Goal: Task Accomplishment & Management: Use online tool/utility

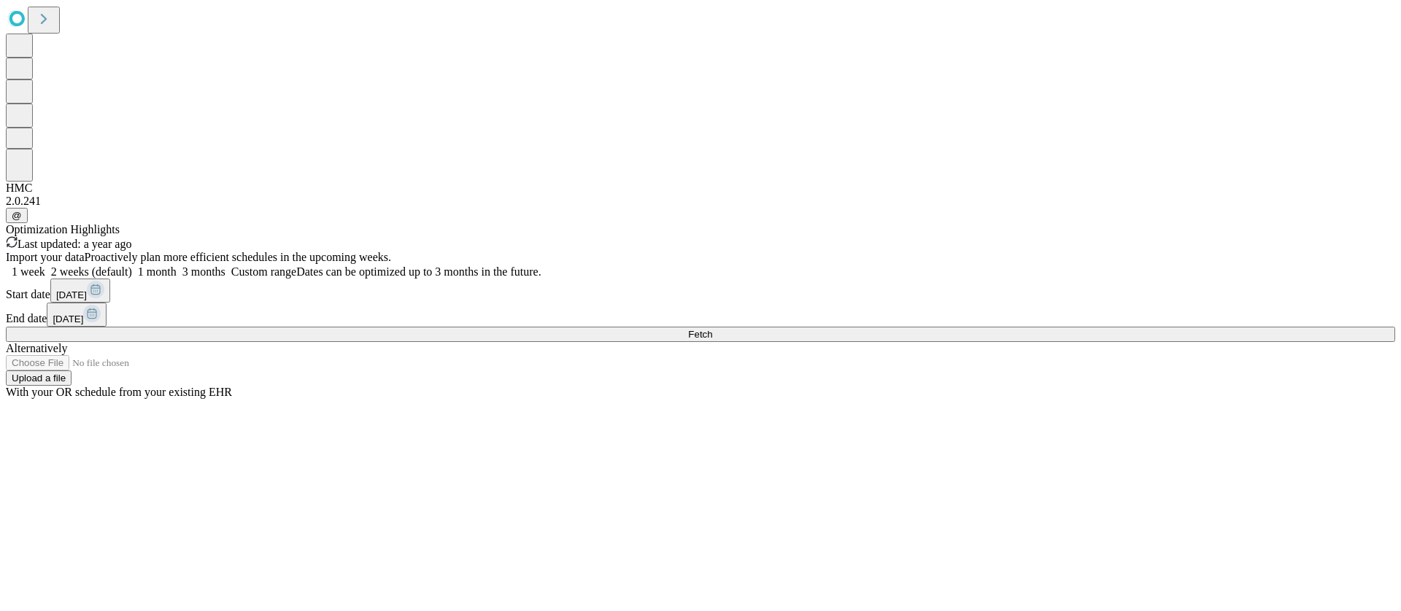
click at [1118, 399] on div "Import your data Proactively plan more efficient schedules in the upcoming week…" at bounding box center [700, 325] width 1389 height 148
click at [1116, 342] on button "Fetch" at bounding box center [700, 334] width 1389 height 15
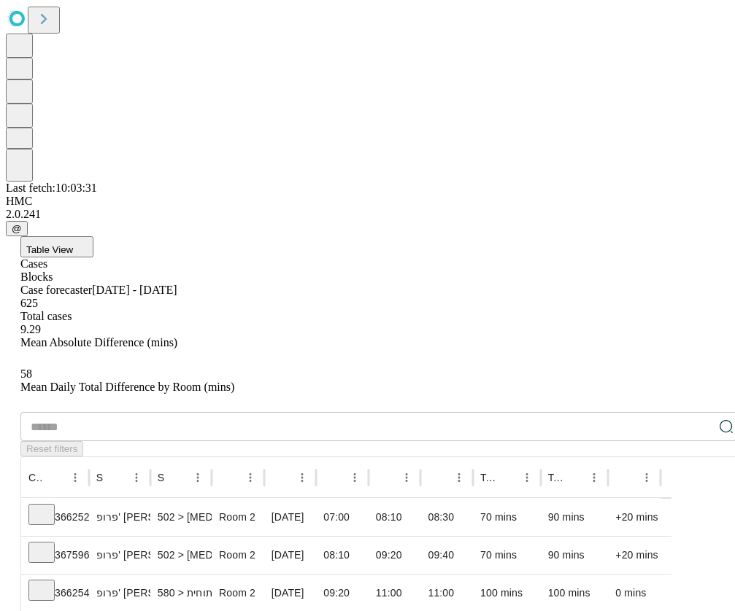
click at [93, 236] on button "Table View" at bounding box center [56, 246] width 73 height 21
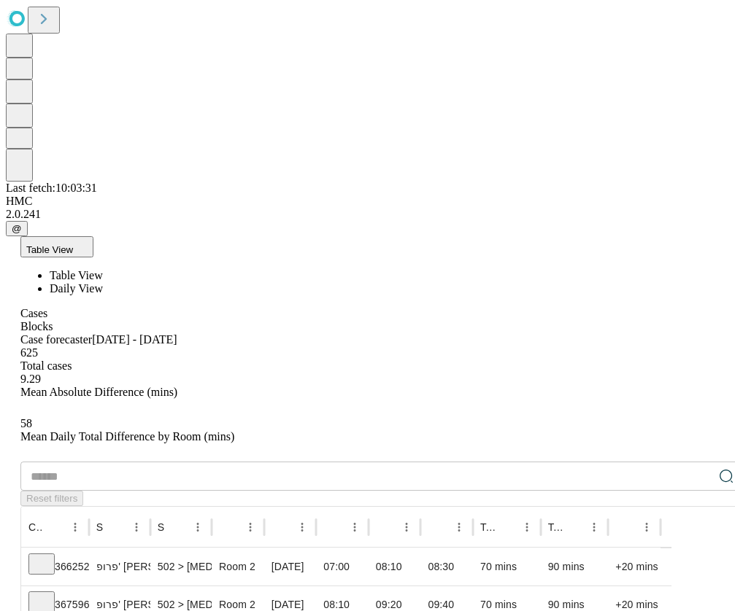
click at [103, 282] on span "Daily View" at bounding box center [76, 288] width 53 height 12
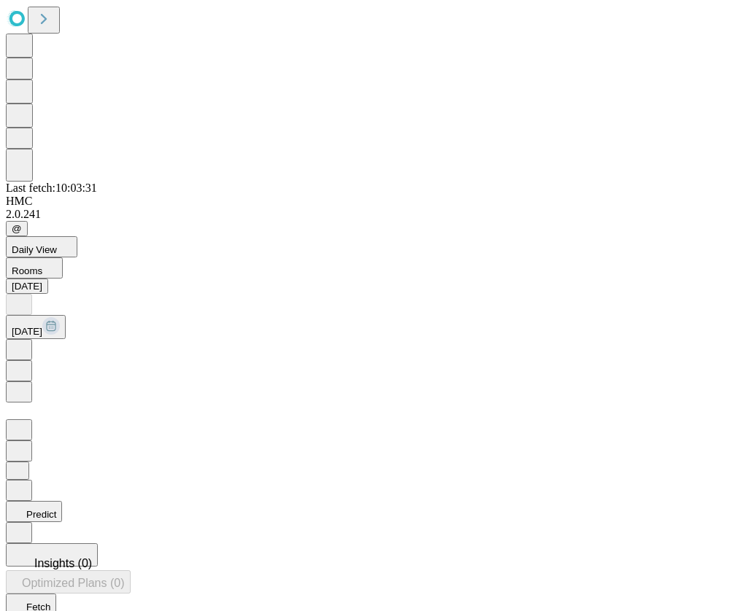
click at [26, 384] on icon at bounding box center [19, 391] width 15 height 15
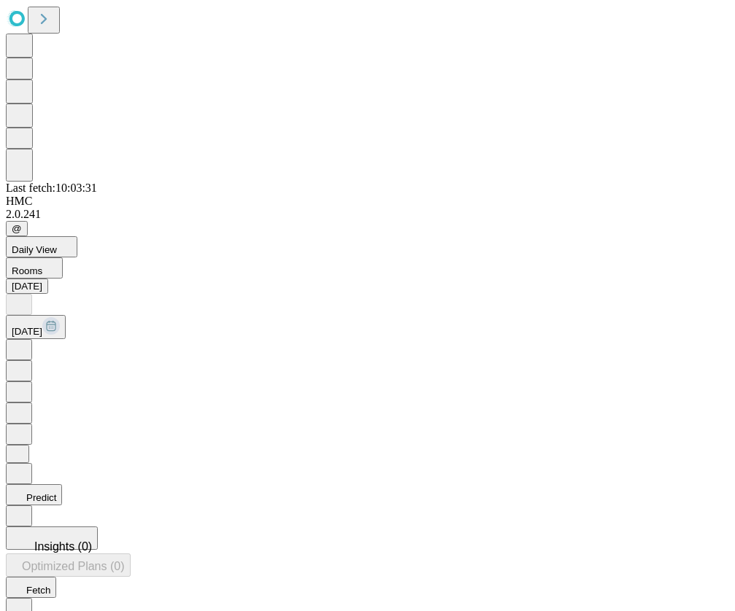
type input "***"
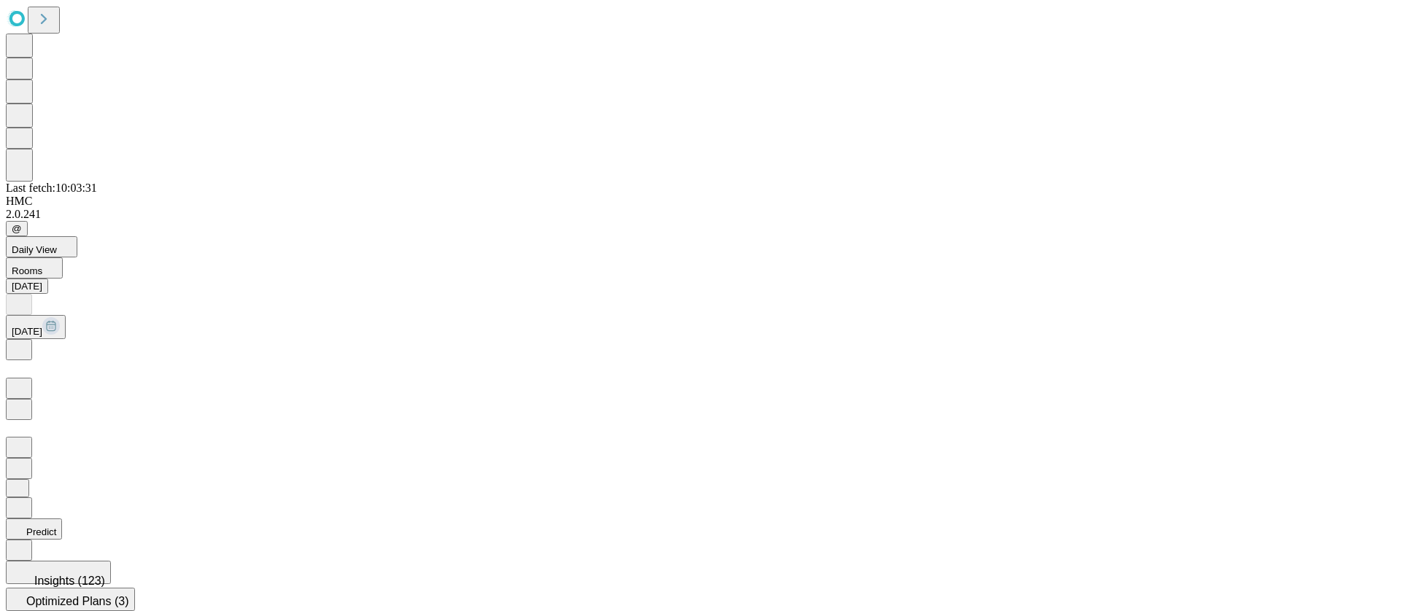
click at [32, 399] on button at bounding box center [19, 409] width 26 height 21
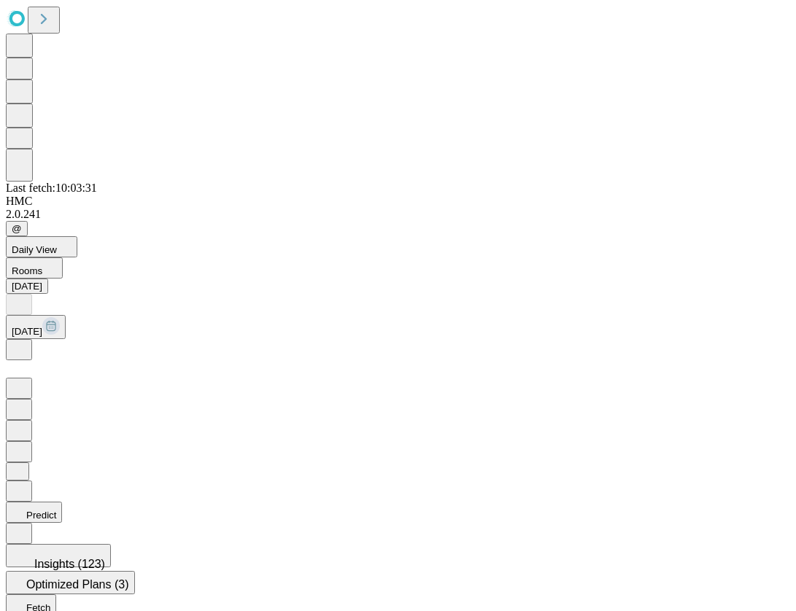
click at [62, 502] on button "Predict" at bounding box center [34, 512] width 56 height 21
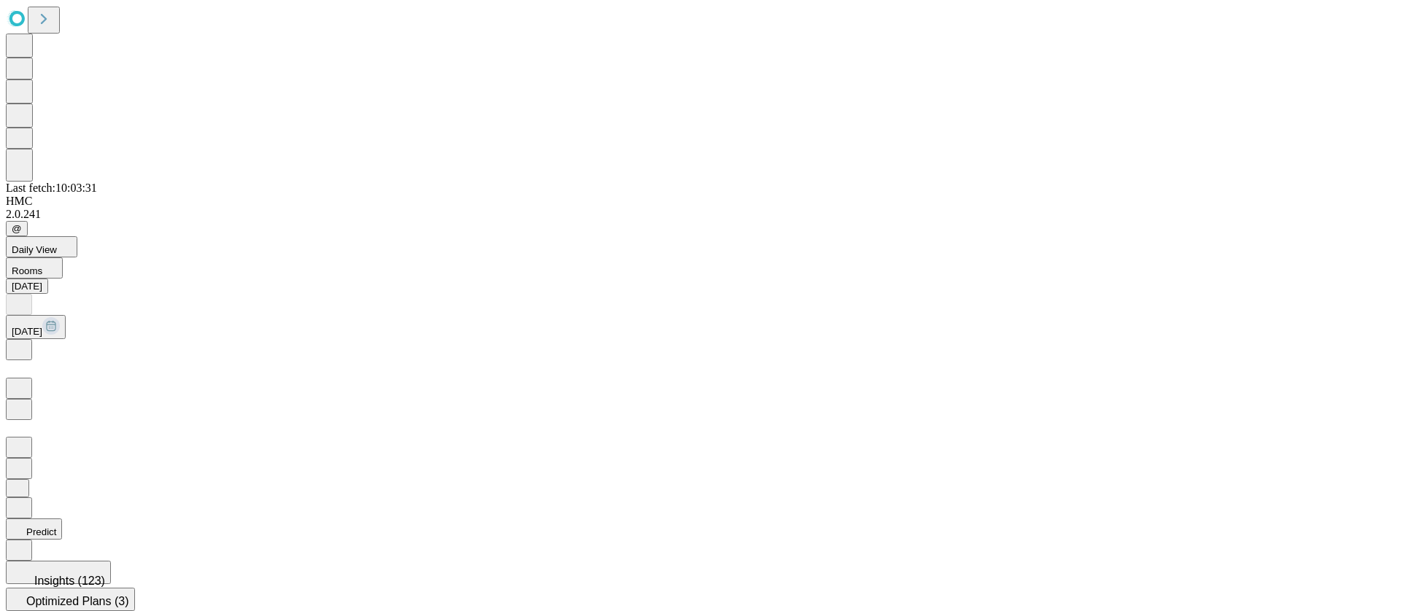
click at [26, 401] on icon at bounding box center [19, 408] width 15 height 15
type input "***"
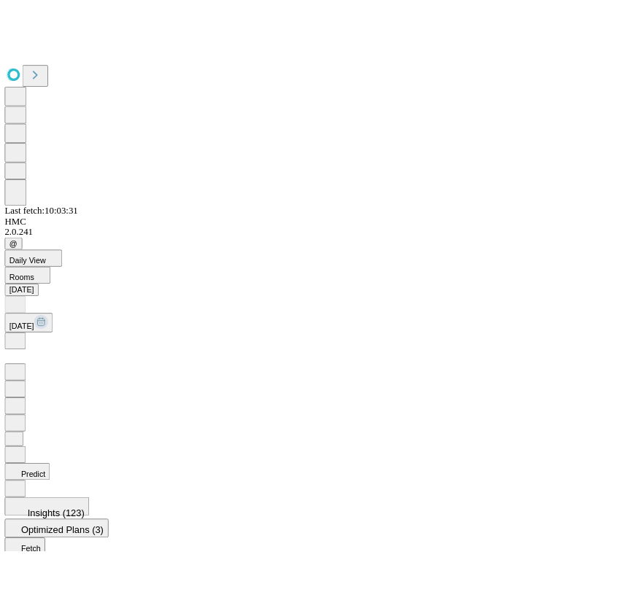
scroll to position [0, 217]
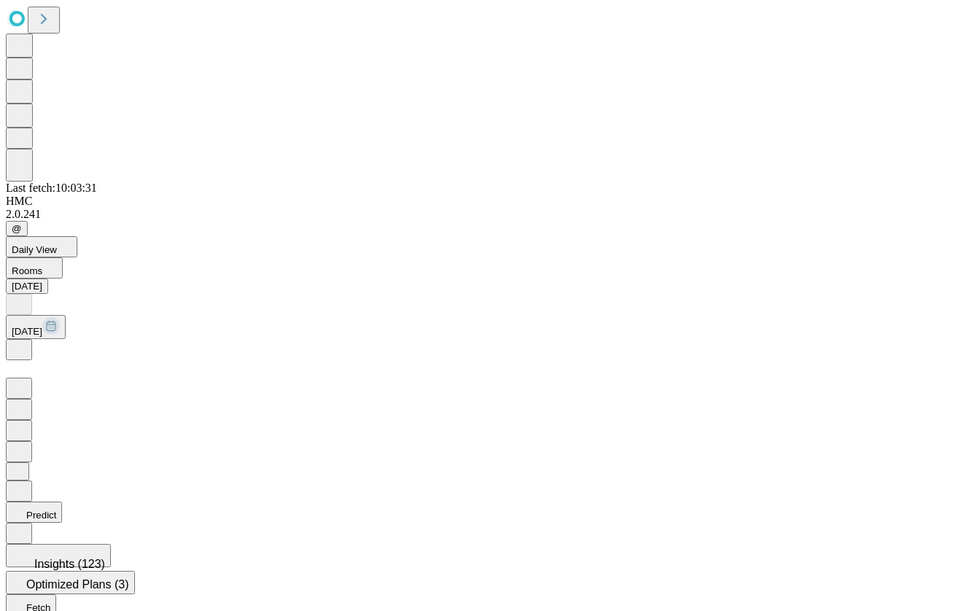
click at [62, 502] on button "Predict" at bounding box center [34, 512] width 56 height 21
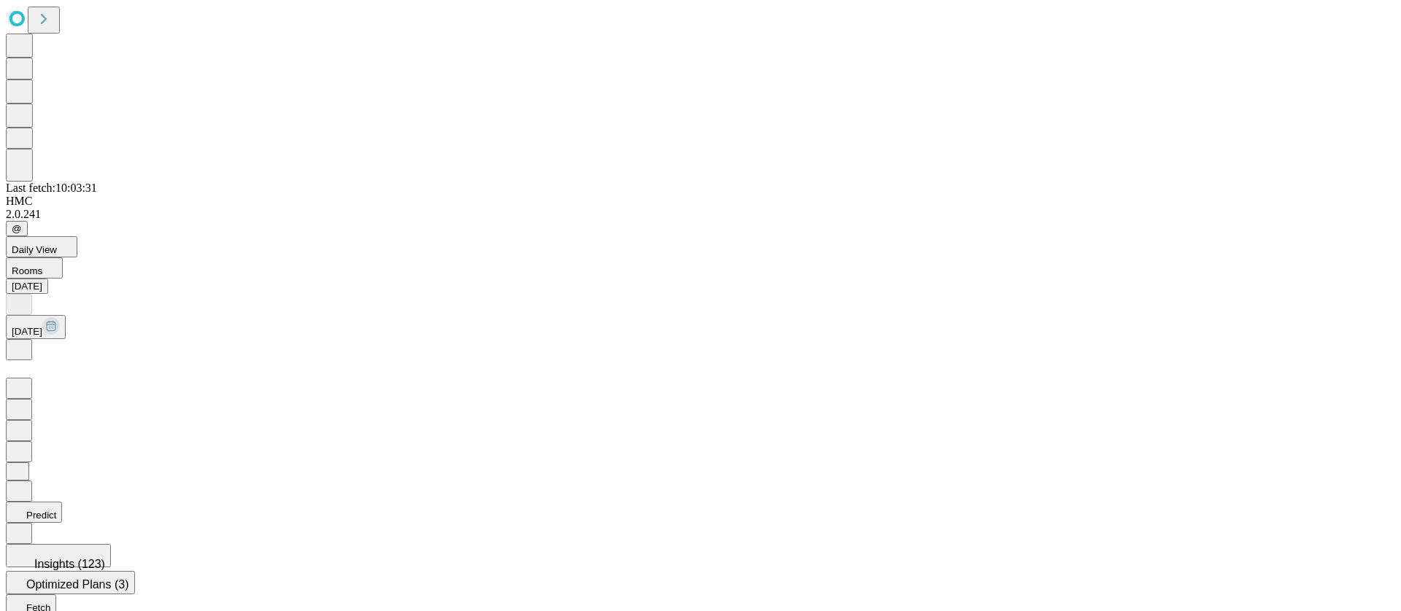
scroll to position [1, 152]
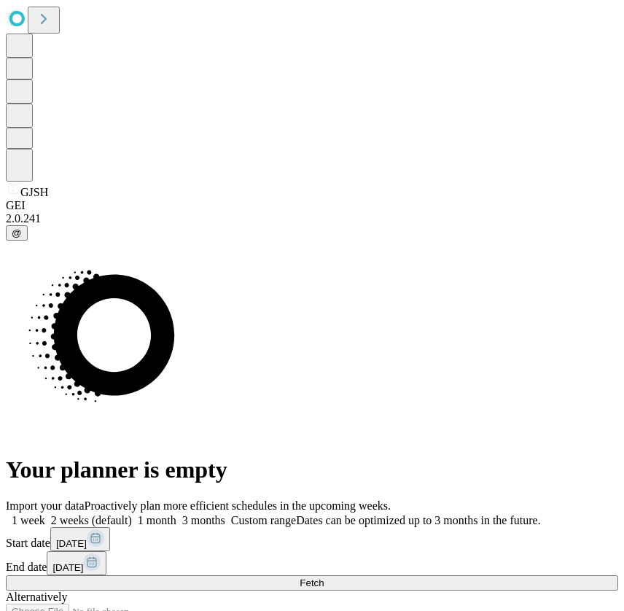
click at [324, 578] on span "Fetch" at bounding box center [312, 583] width 24 height 11
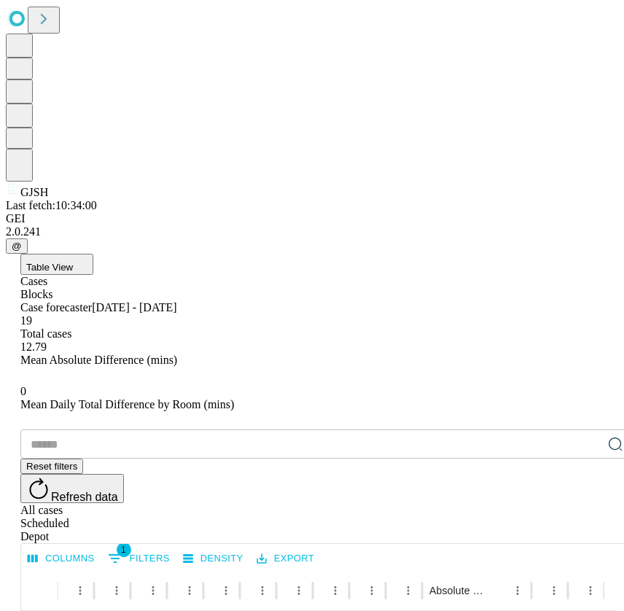
click at [93, 254] on button "Table View" at bounding box center [56, 264] width 73 height 21
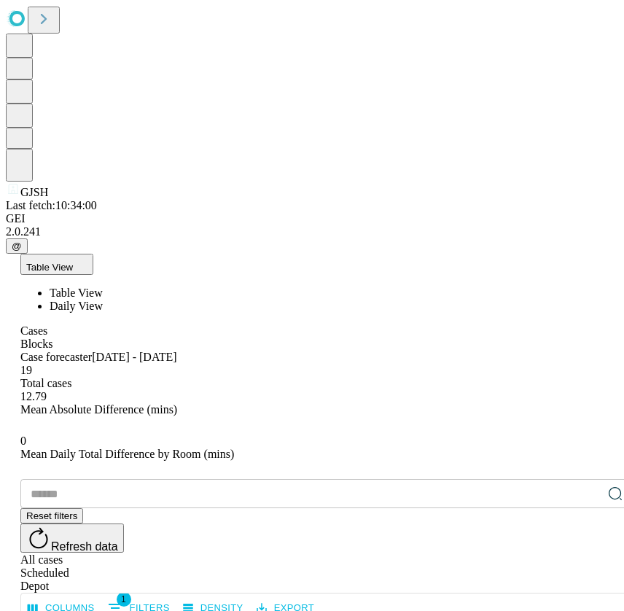
click at [103, 300] on span "Daily View" at bounding box center [76, 306] width 53 height 12
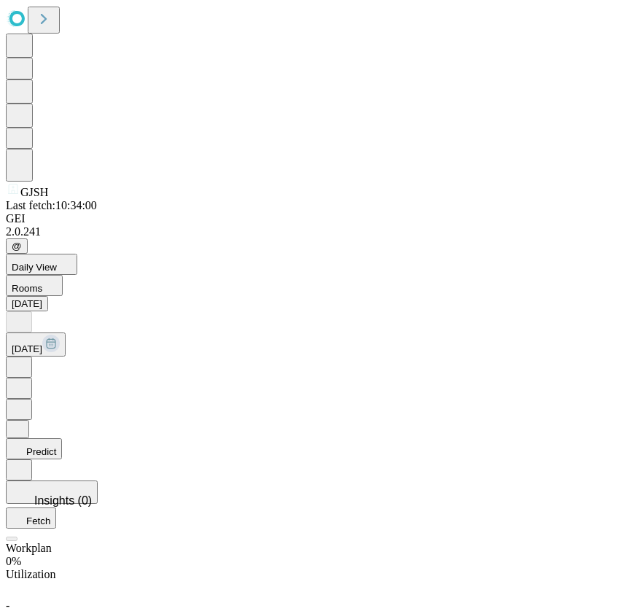
click at [26, 441] on icon at bounding box center [19, 448] width 15 height 15
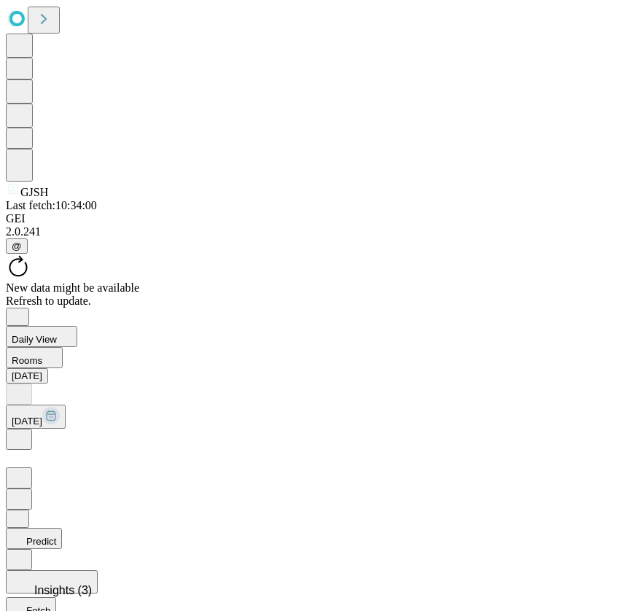
click at [26, 530] on icon at bounding box center [19, 537] width 15 height 15
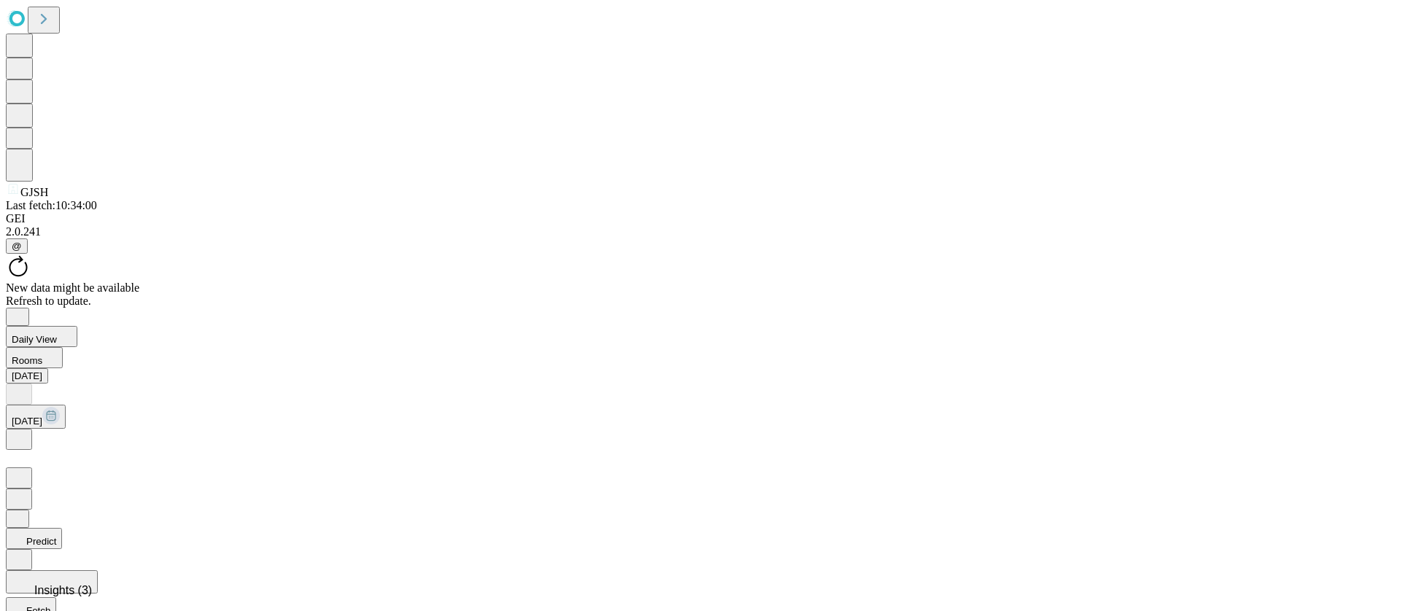
click at [23, 310] on icon "Close" at bounding box center [18, 316] width 12 height 12
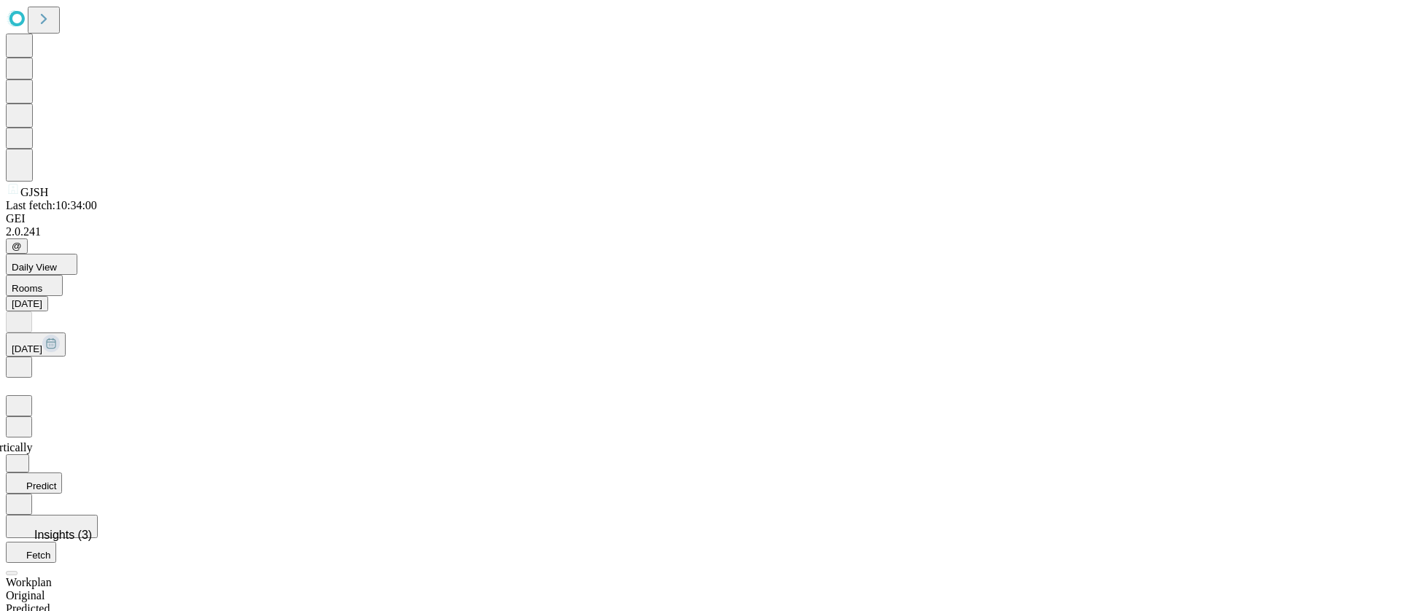
click at [26, 419] on icon at bounding box center [19, 426] width 15 height 15
click at [32, 395] on button at bounding box center [19, 405] width 26 height 21
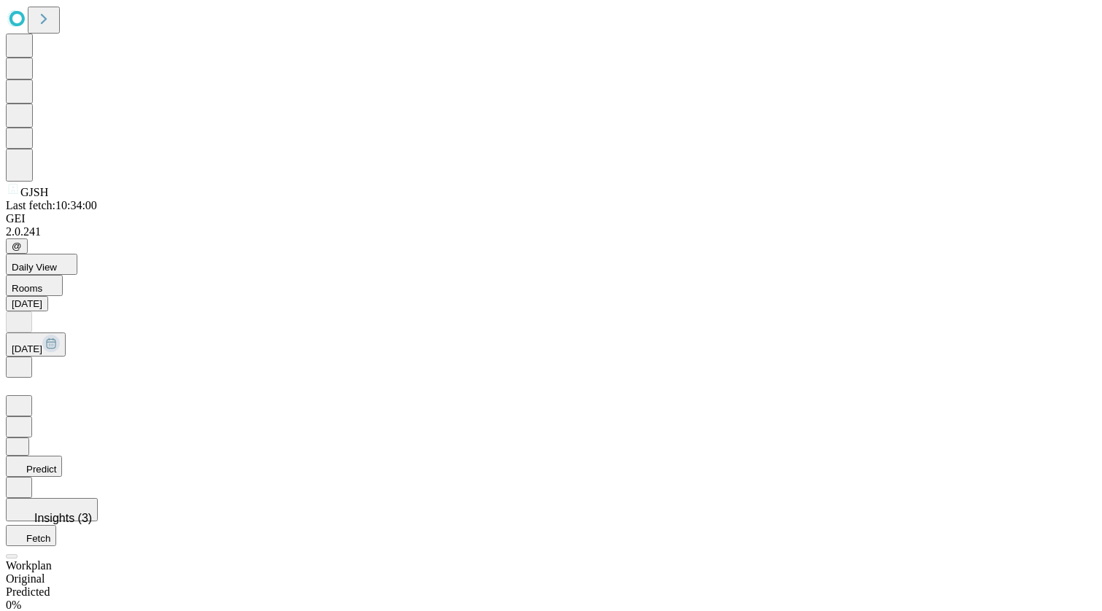
click at [62, 456] on button "Predict" at bounding box center [34, 466] width 56 height 21
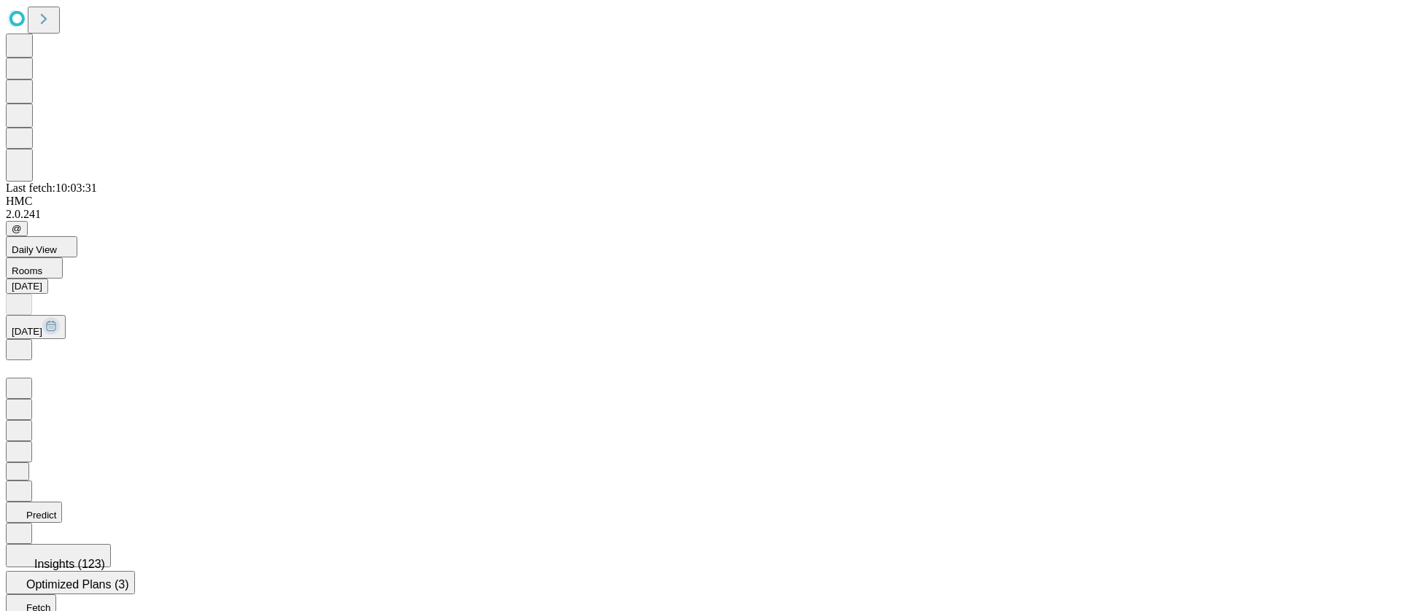
scroll to position [1, 152]
